Goal: Transaction & Acquisition: Purchase product/service

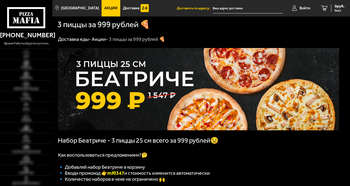
type input "[STREET_ADDRESS]"
click at [27, 64] on img at bounding box center [26, 63] width 14 height 6
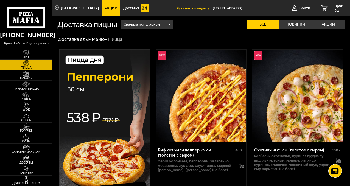
click at [170, 26] on div "Сначала популярные" at bounding box center [146, 24] width 51 height 9
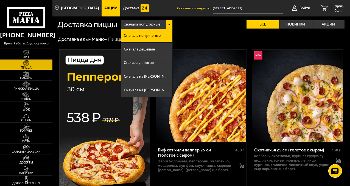
click at [170, 26] on div "Сначала популярные" at bounding box center [146, 24] width 51 height 9
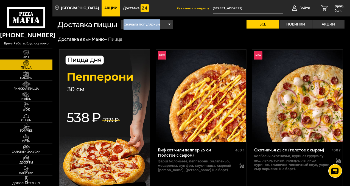
click at [170, 26] on div "Сначала популярные" at bounding box center [146, 24] width 51 height 9
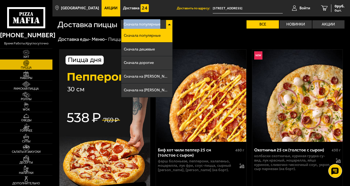
click at [193, 28] on div "Сначала популярные Сначала популярные Сначала дешевые Сначала дорогие Сначала н…" at bounding box center [231, 24] width 228 height 9
click at [171, 25] on div "Сначала популярные" at bounding box center [146, 24] width 51 height 9
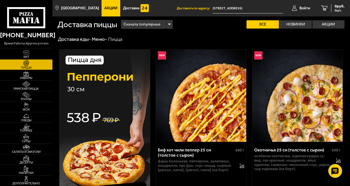
click at [124, 40] on div "Доставка еды - Меню - Пицца" at bounding box center [201, 39] width 287 height 6
click at [122, 40] on div "Пицца" at bounding box center [115, 39] width 14 height 6
click at [127, 39] on div "Доставка еды - Меню - Пицца" at bounding box center [201, 39] width 287 height 6
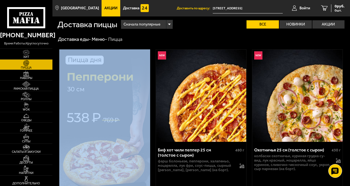
click at [127, 39] on div "Доставка еды - Меню - Пицца" at bounding box center [201, 39] width 287 height 6
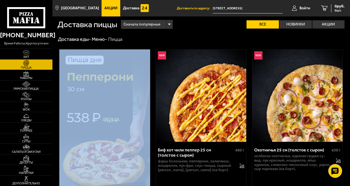
click at [127, 39] on div "Доставка еды - Меню - Пицца" at bounding box center [201, 39] width 287 height 6
click at [29, 87] on span "Римская пицца" at bounding box center [26, 88] width 52 height 3
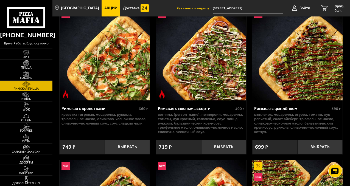
scroll to position [34, 0]
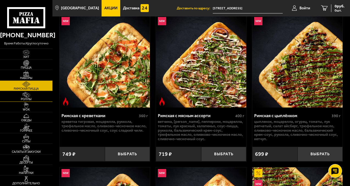
click at [25, 96] on img at bounding box center [26, 95] width 14 height 6
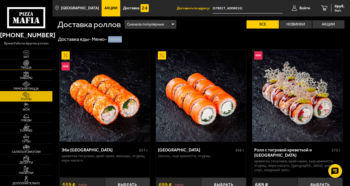
click at [27, 66] on span "Пицца" at bounding box center [26, 67] width 52 height 3
